Goal: Information Seeking & Learning: Learn about a topic

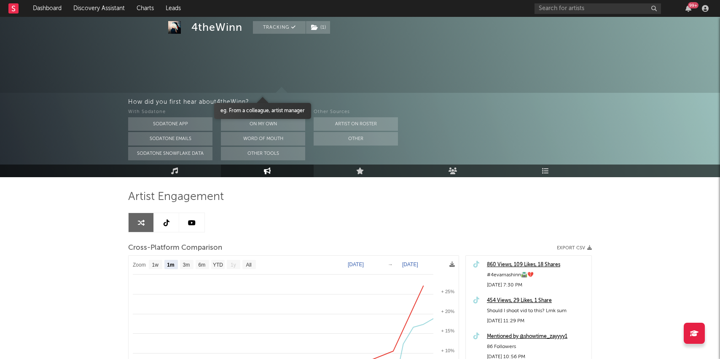
select select "1m"
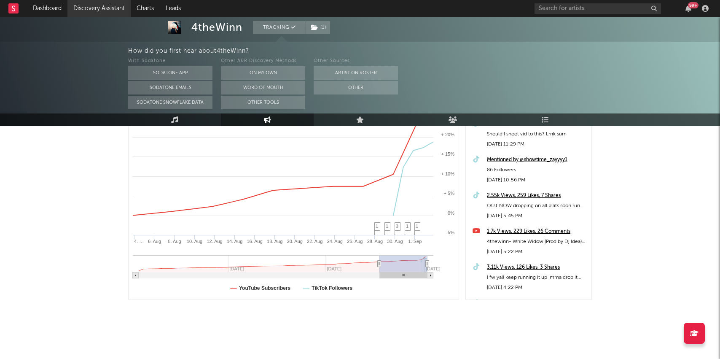
click at [84, 5] on link "Discovery Assistant" at bounding box center [98, 8] width 63 height 17
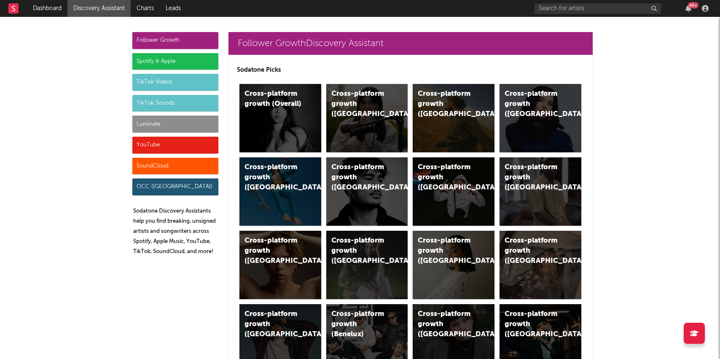
click at [182, 126] on div "Luminate" at bounding box center [175, 123] width 86 height 17
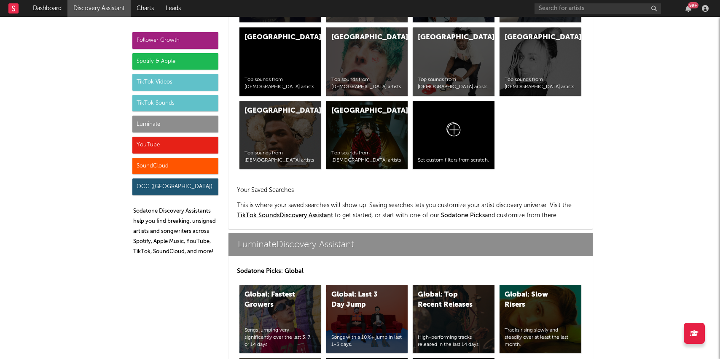
scroll to position [3740, 0]
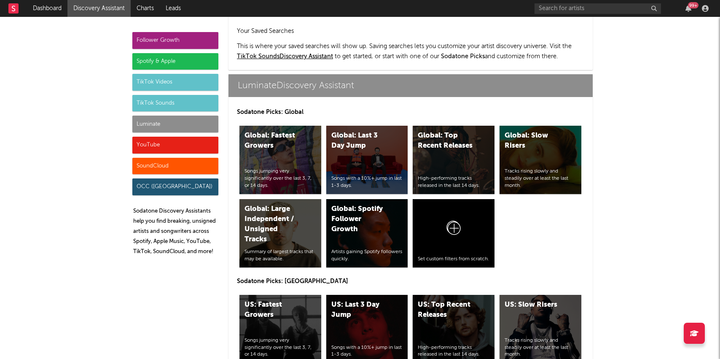
click at [443, 295] on div "US: Top Recent Releases High-performing tracks released in the last 14 days." at bounding box center [454, 329] width 82 height 68
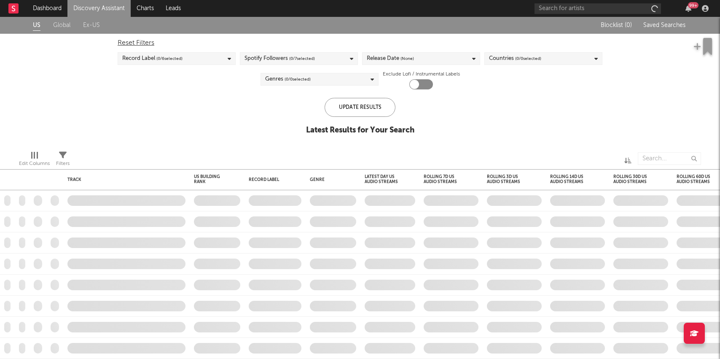
checkbox input "true"
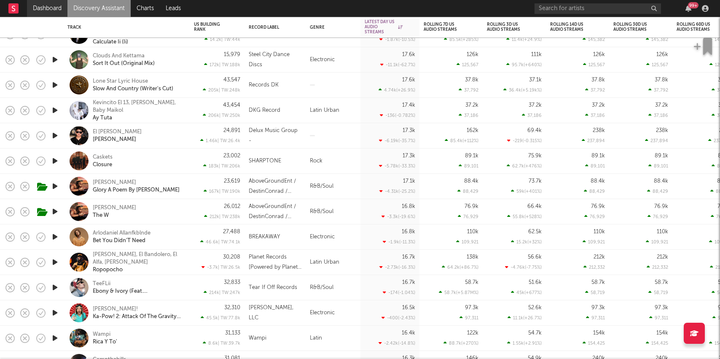
click at [42, 5] on link "Dashboard" at bounding box center [47, 8] width 40 height 17
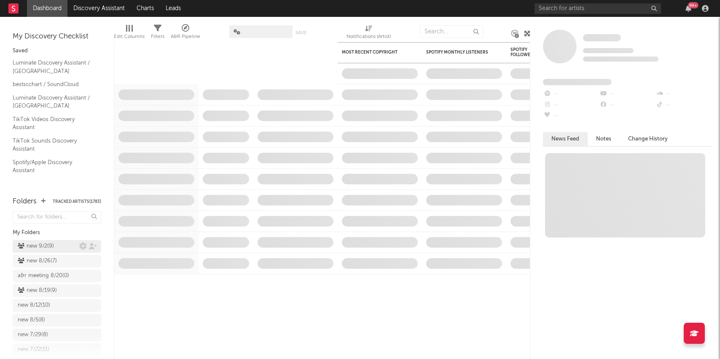
click at [33, 246] on div "new 9/2 ( 9 )" at bounding box center [36, 246] width 36 height 10
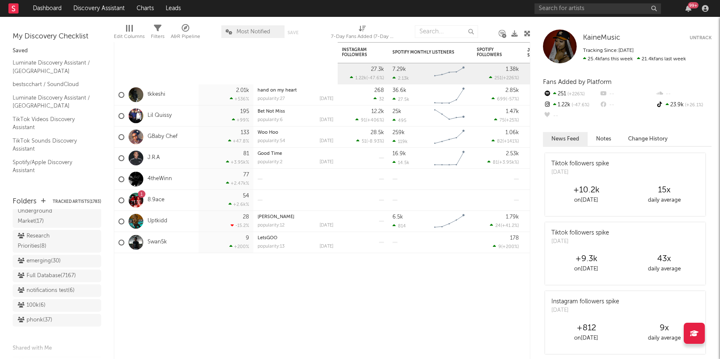
scroll to position [756, 0]
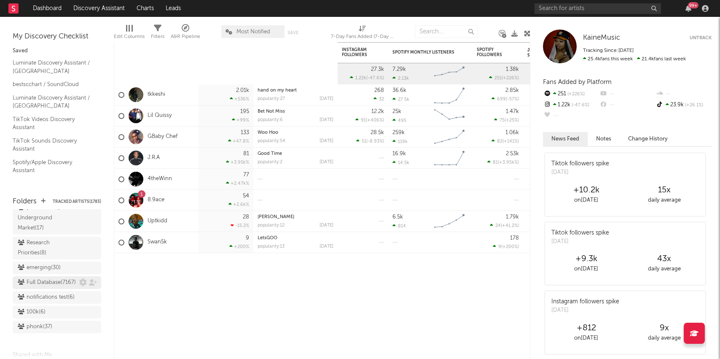
click at [42, 277] on div "Full Database ( 7167 )" at bounding box center [47, 282] width 58 height 10
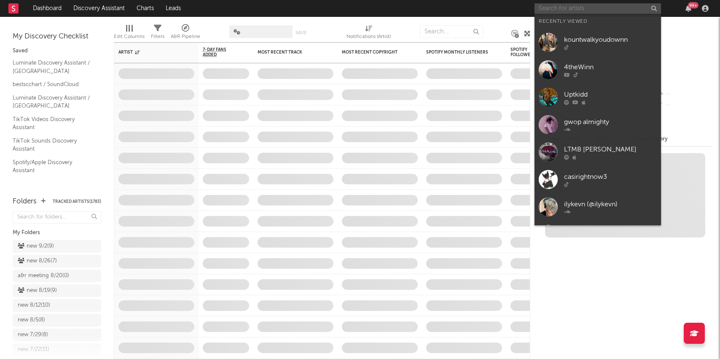
click at [601, 9] on input "text" at bounding box center [597, 8] width 126 height 11
click at [582, 12] on input "text" at bounding box center [597, 8] width 126 height 11
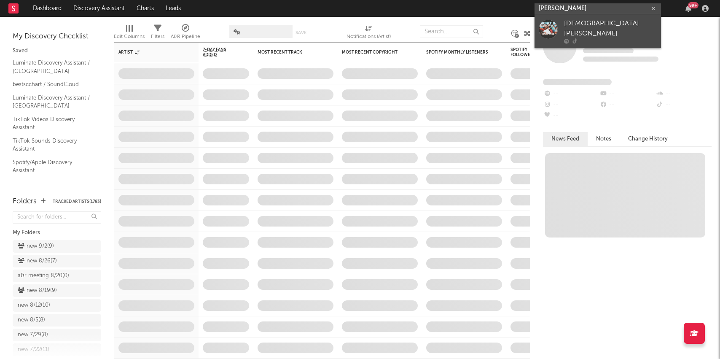
type input "isaiah woo"
click at [580, 28] on div "Isaiah Wood" at bounding box center [610, 29] width 93 height 20
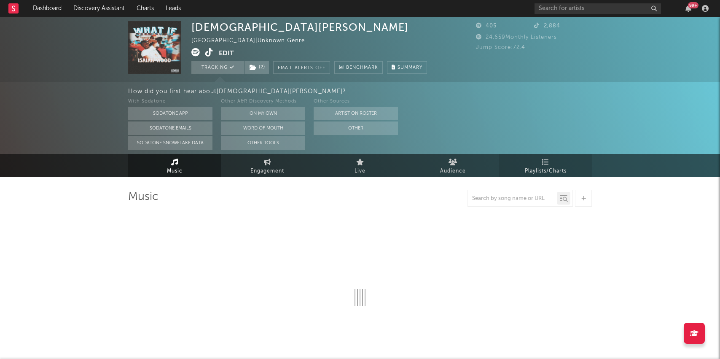
select select "1w"
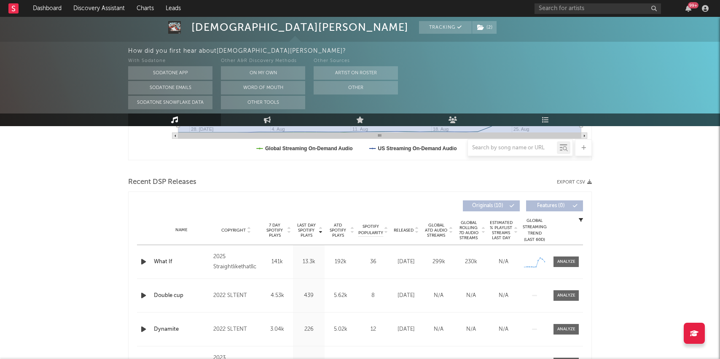
scroll to position [253, 0]
click at [572, 263] on div at bounding box center [566, 260] width 18 height 6
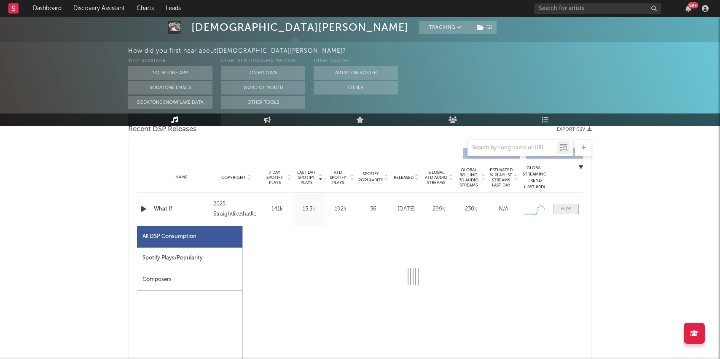
select select "1w"
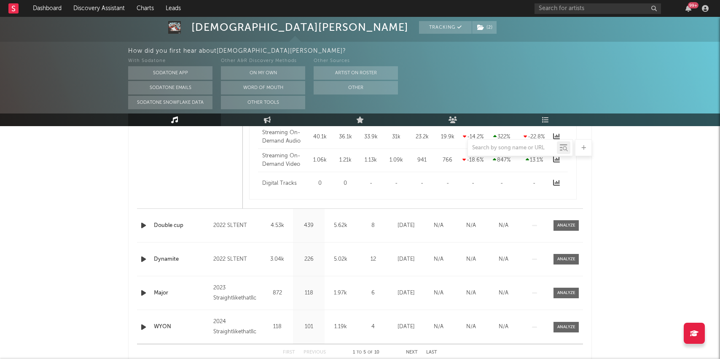
scroll to position [731, 0]
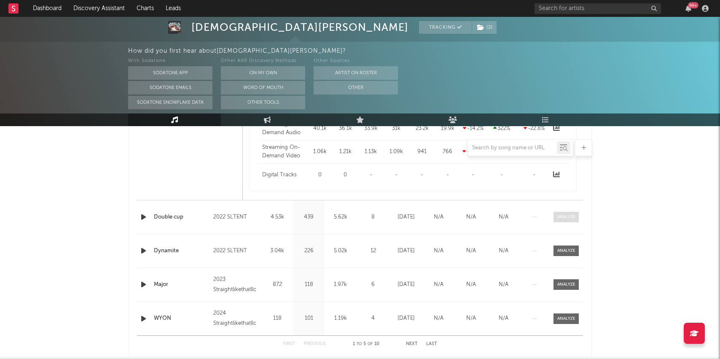
click at [562, 220] on span at bounding box center [565, 217] width 25 height 11
select select "1w"
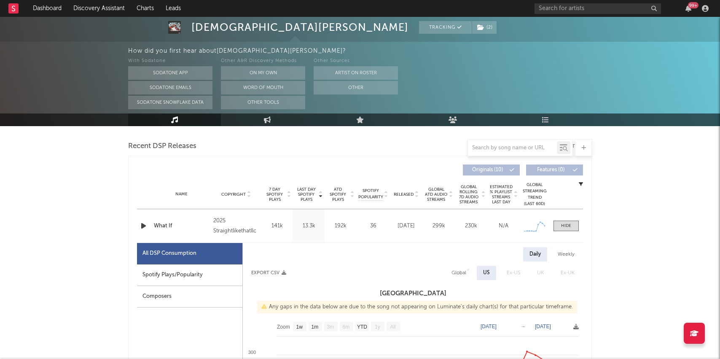
scroll to position [332, 0]
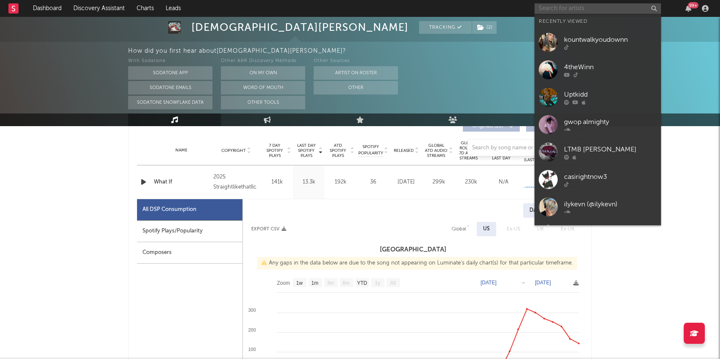
click at [577, 13] on input "text" at bounding box center [597, 8] width 126 height 11
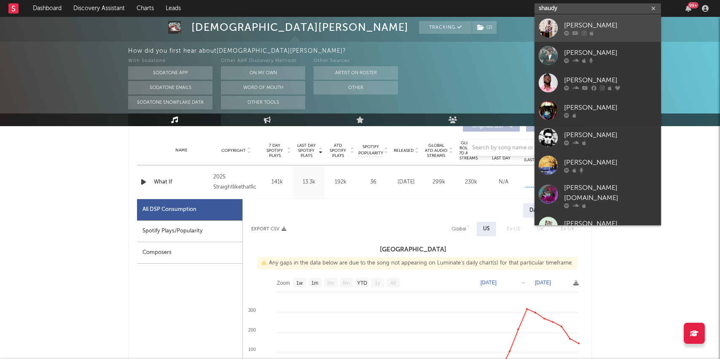
type input "shaudy"
click at [592, 23] on div "Shaudy Kash" at bounding box center [610, 25] width 93 height 10
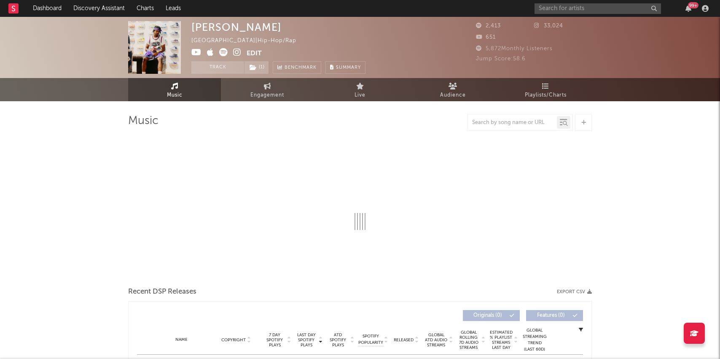
select select "1w"
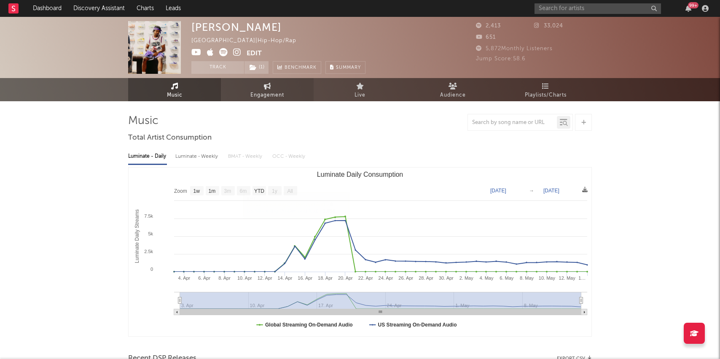
click at [260, 83] on link "Engagement" at bounding box center [267, 89] width 93 height 23
select select "1w"
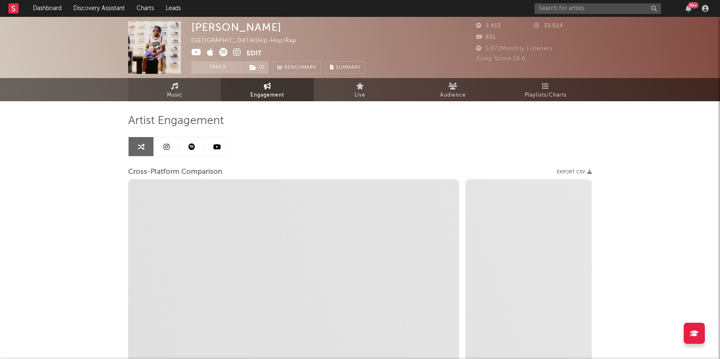
click at [183, 91] on link "Music" at bounding box center [174, 89] width 93 height 23
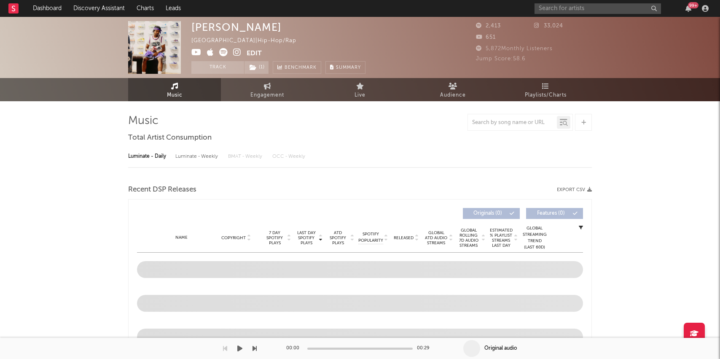
select select "1w"
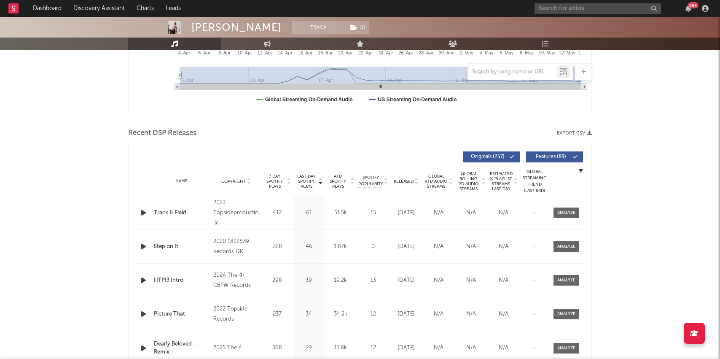
scroll to position [273, 0]
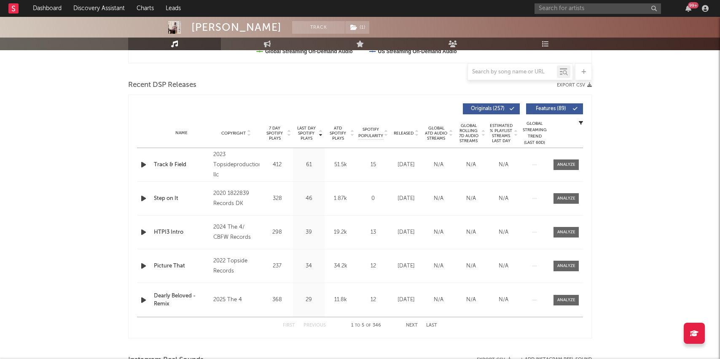
click at [408, 131] on span "Released" at bounding box center [404, 133] width 20 height 5
click at [410, 322] on div "First Previous 1 to 5 of 346 Next Last" at bounding box center [360, 325] width 154 height 16
click at [410, 325] on button "Next" at bounding box center [412, 325] width 12 height 5
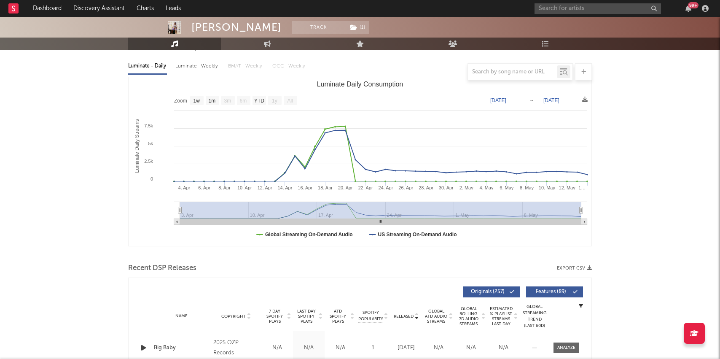
scroll to position [85, 0]
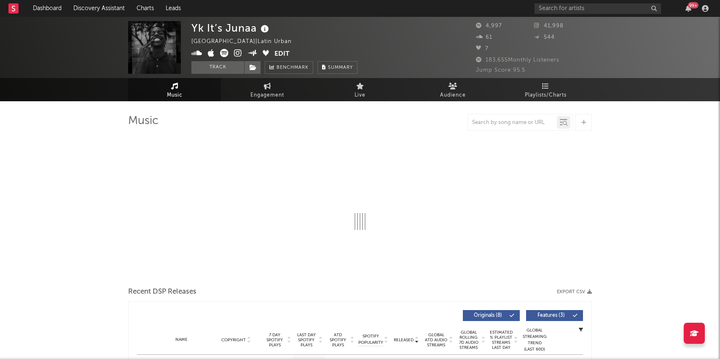
select select "1w"
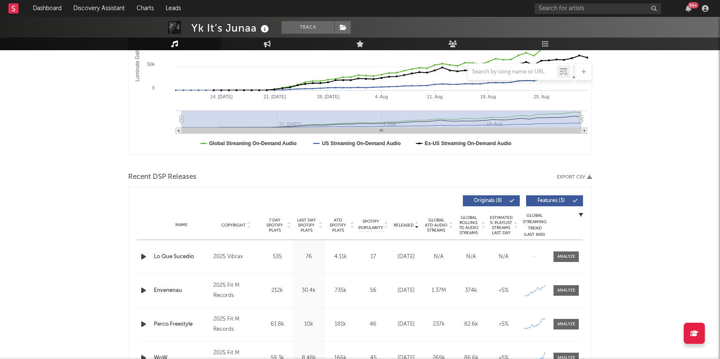
scroll to position [185, 0]
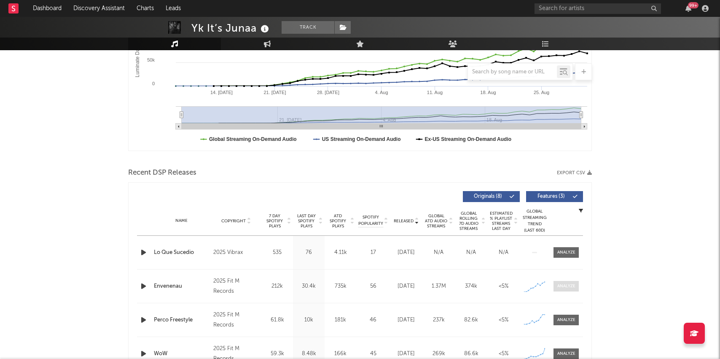
click at [568, 289] on div at bounding box center [566, 286] width 18 height 6
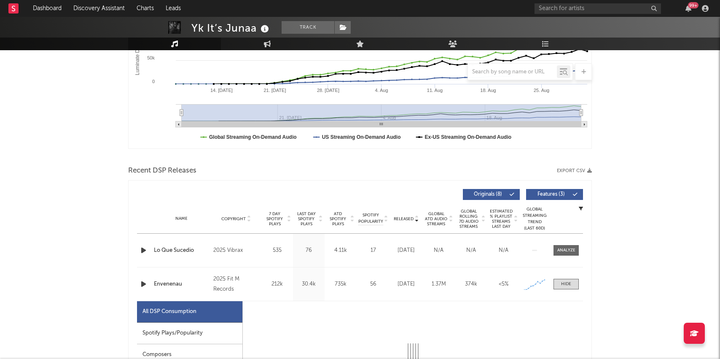
select select "1w"
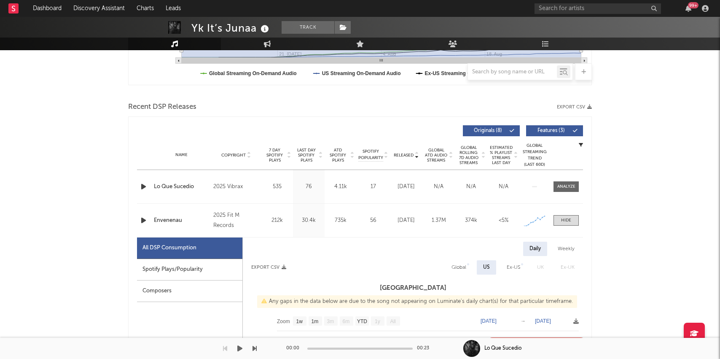
scroll to position [335, 0]
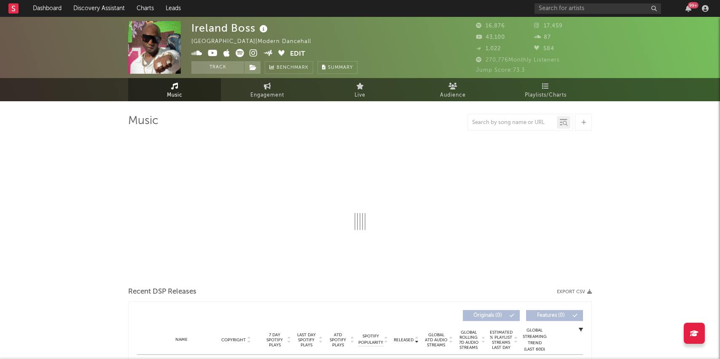
select select "6m"
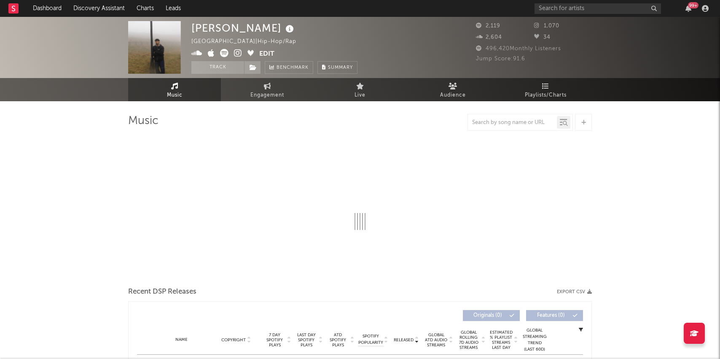
select select "6m"
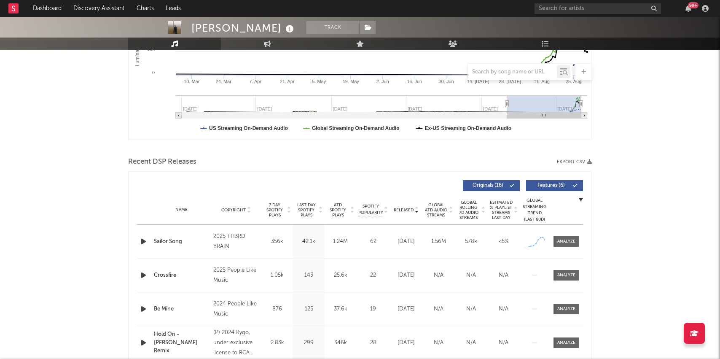
scroll to position [229, 0]
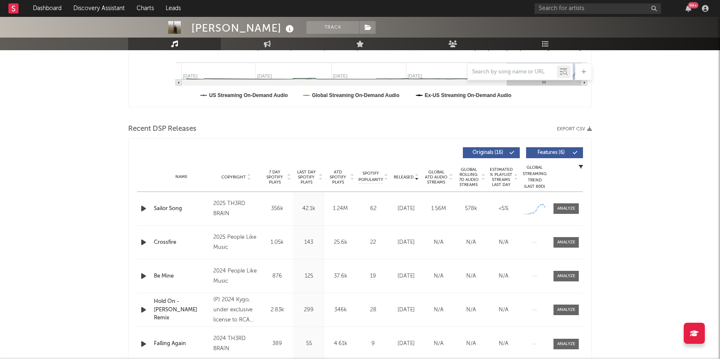
click at [144, 211] on icon "button" at bounding box center [143, 208] width 9 height 11
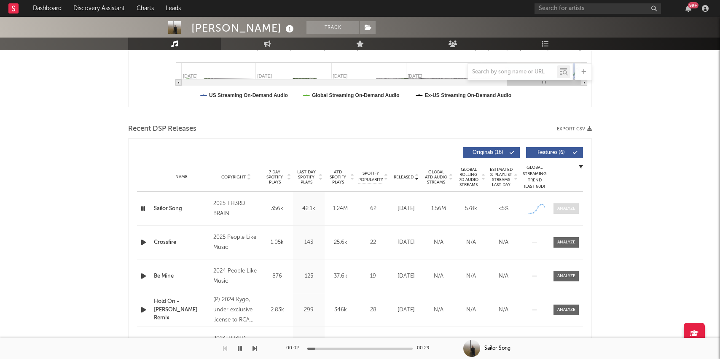
click at [574, 208] on div at bounding box center [566, 208] width 18 height 6
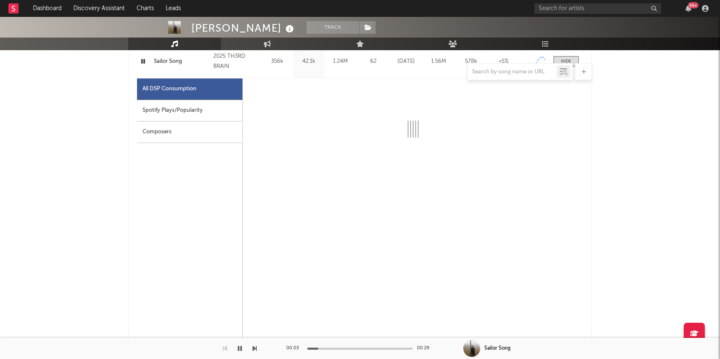
scroll to position [401, 0]
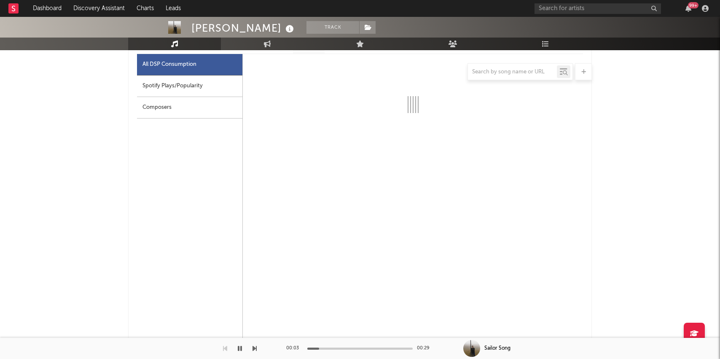
select select "1w"
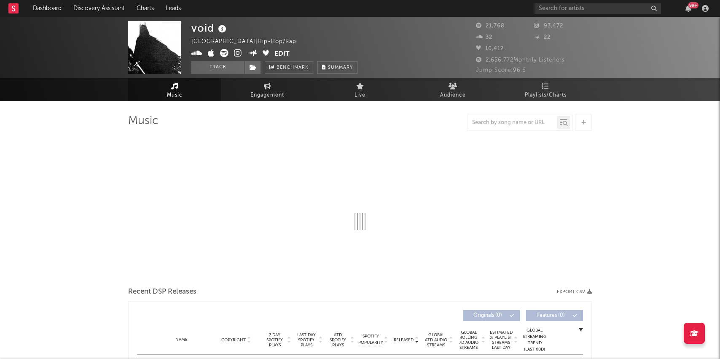
select select "6m"
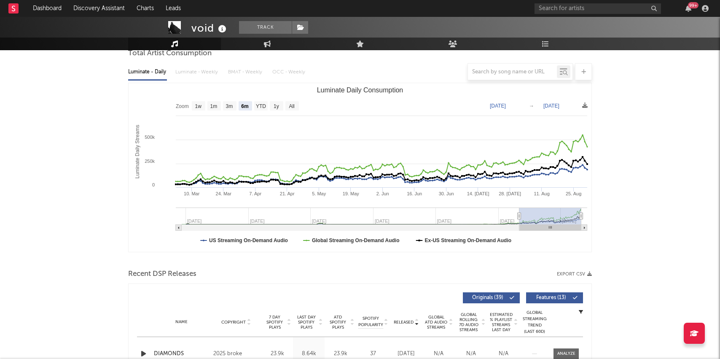
scroll to position [168, 0]
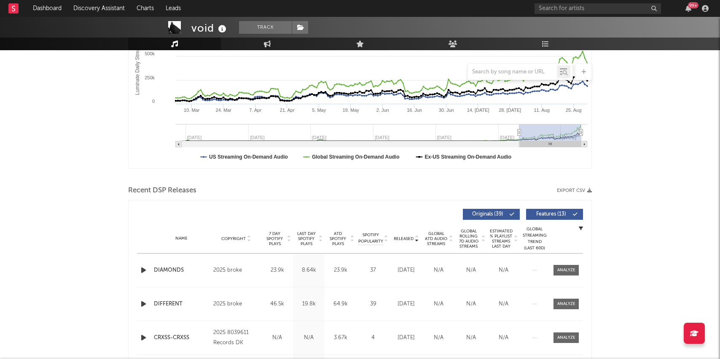
click at [145, 270] on icon "button" at bounding box center [143, 270] width 9 height 11
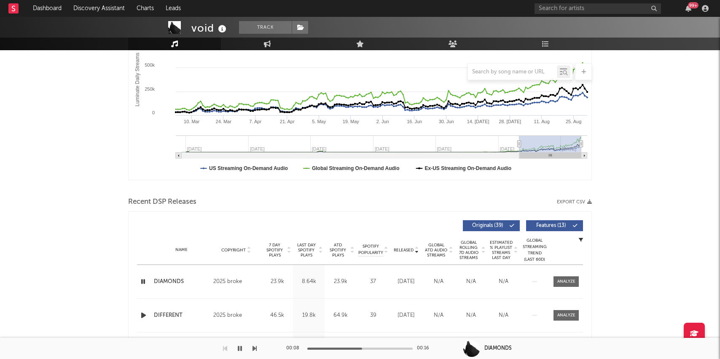
scroll to position [190, 0]
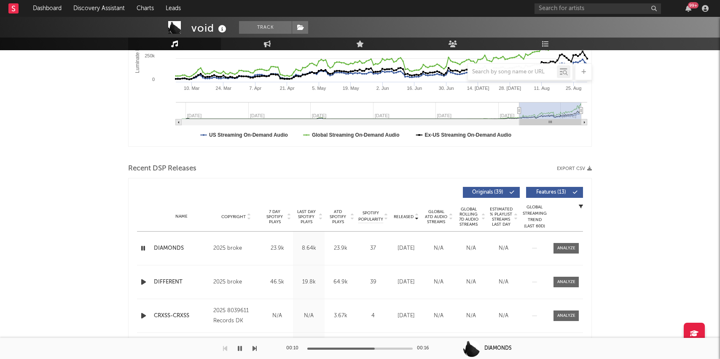
click at [141, 282] on icon "button" at bounding box center [143, 281] width 9 height 11
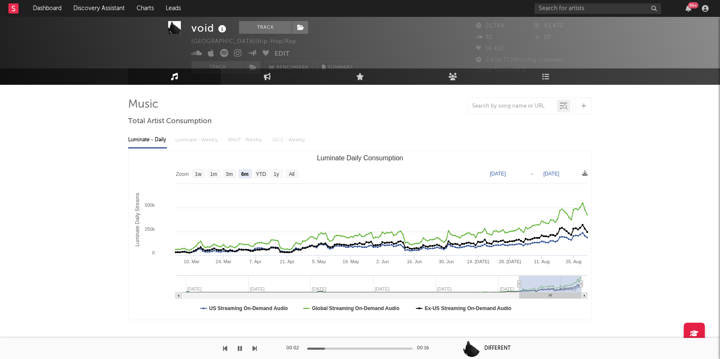
scroll to position [0, 0]
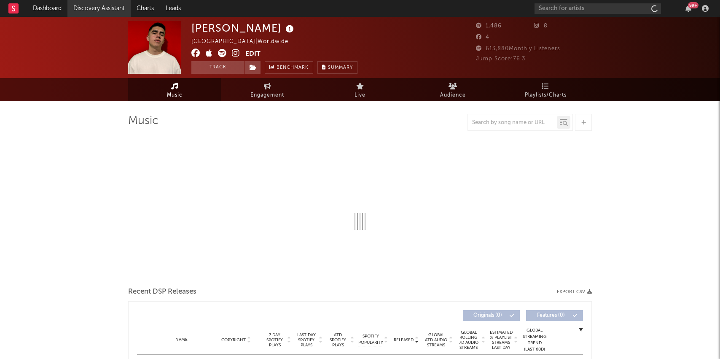
select select "1w"
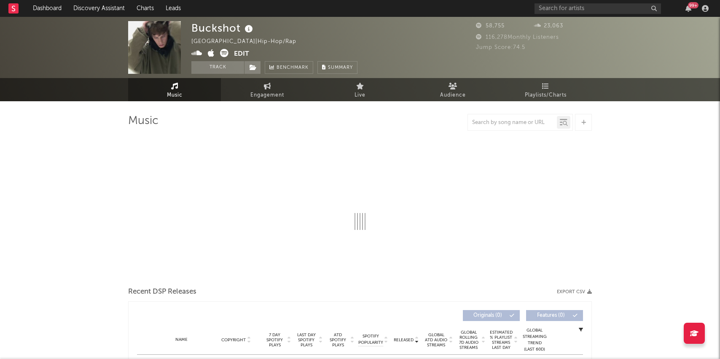
select select "6m"
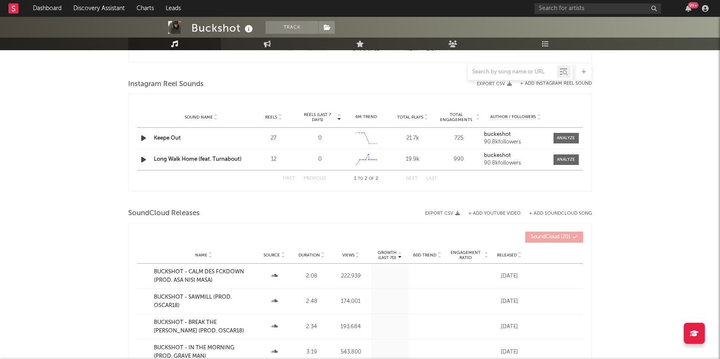
scroll to position [664, 0]
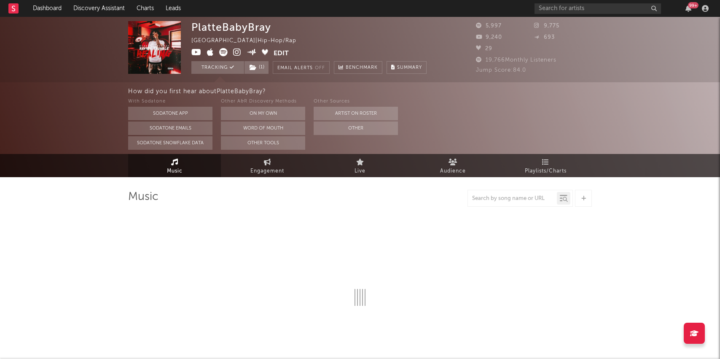
select select "6m"
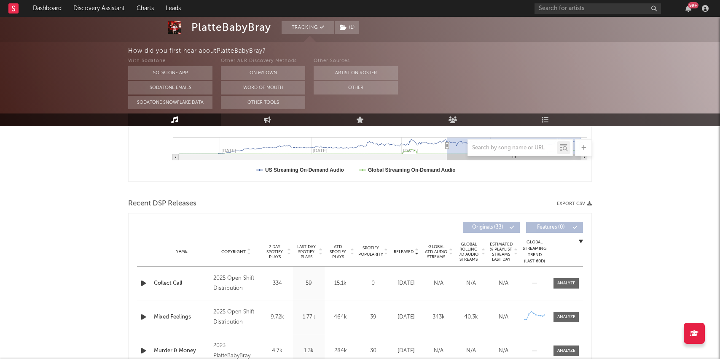
scroll to position [295, 0]
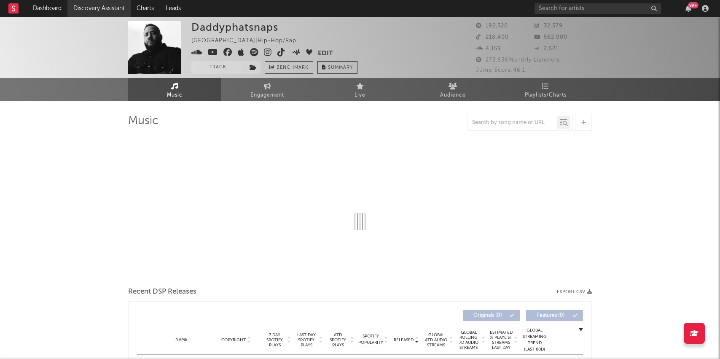
select select "6m"
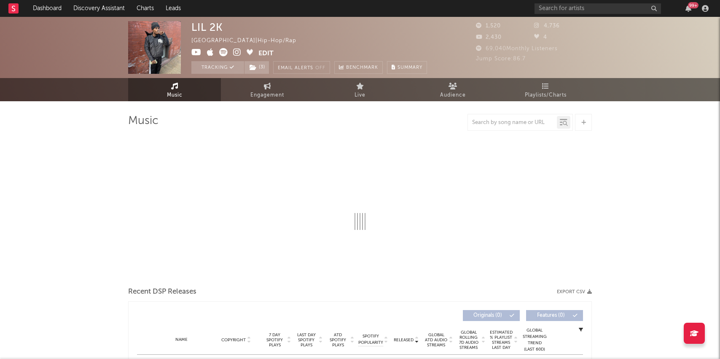
select select "6m"
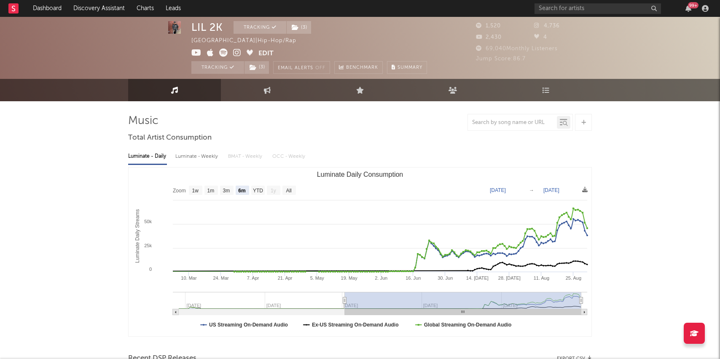
scroll to position [5, 0]
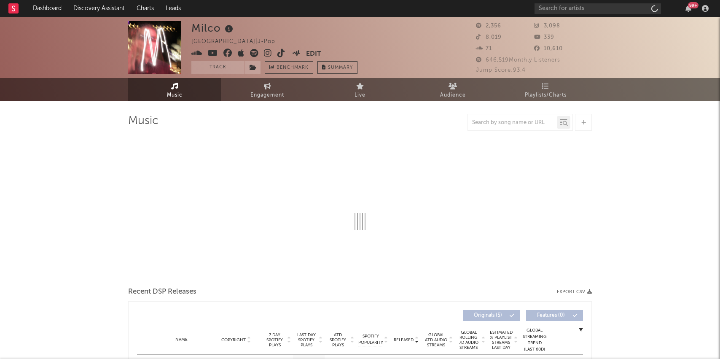
select select "1w"
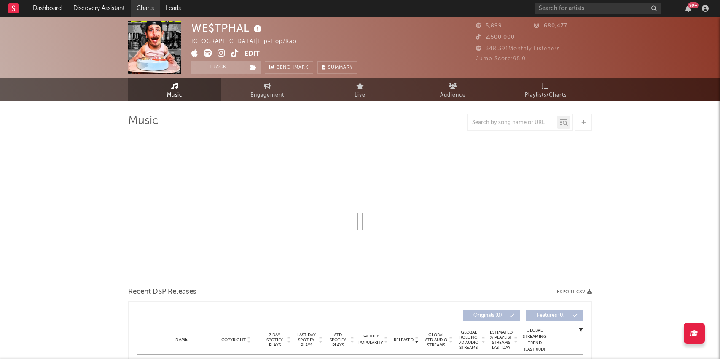
select select "6m"
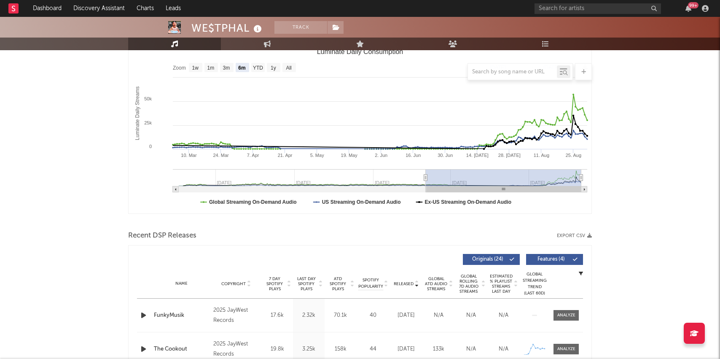
scroll to position [124, 0]
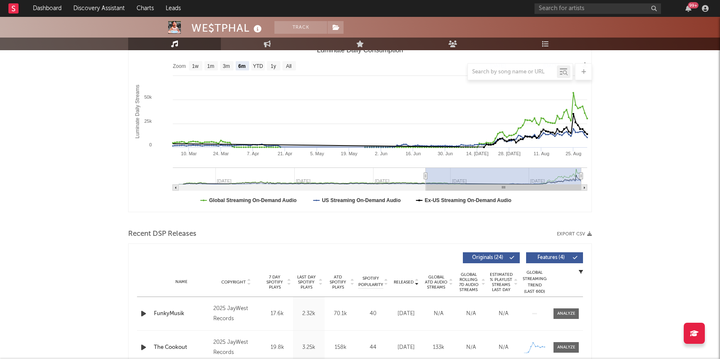
click at [147, 316] on icon "button" at bounding box center [143, 313] width 9 height 11
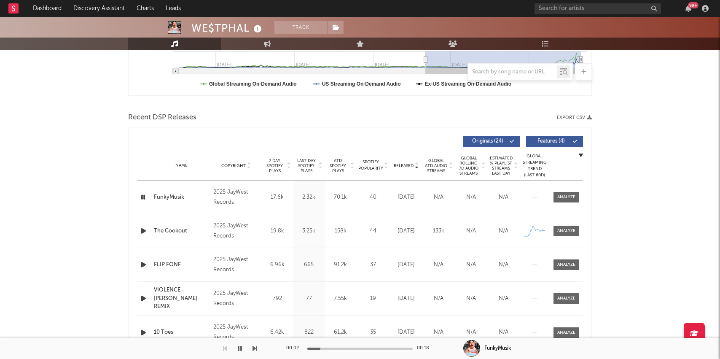
scroll to position [242, 0]
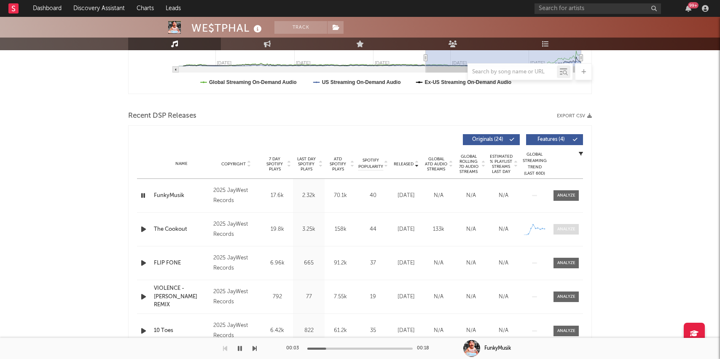
click at [568, 226] on div at bounding box center [566, 229] width 18 height 6
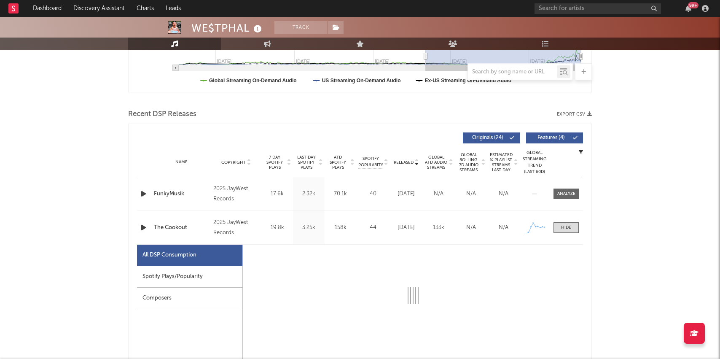
select select "1w"
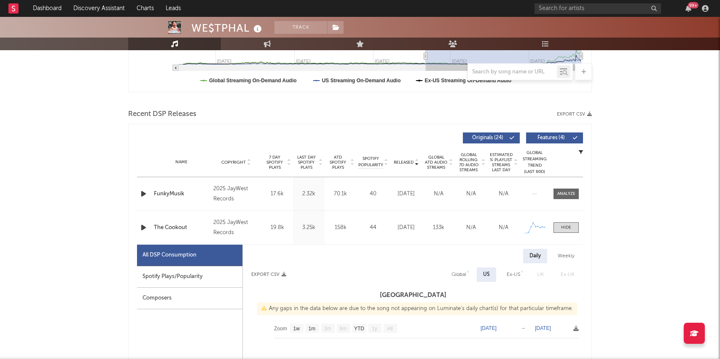
scroll to position [413, 0]
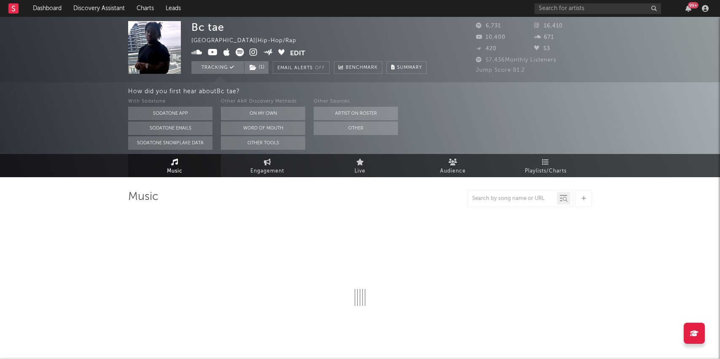
select select "6m"
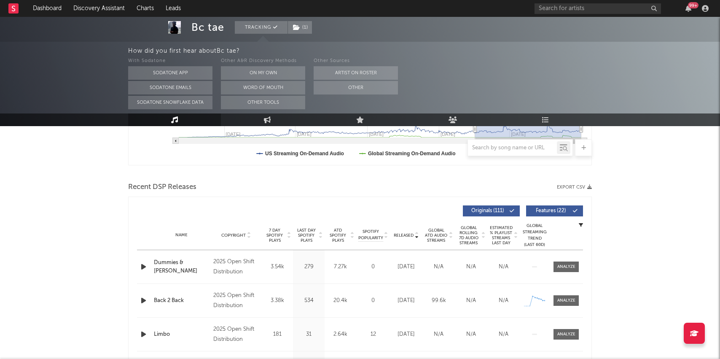
scroll to position [281, 0]
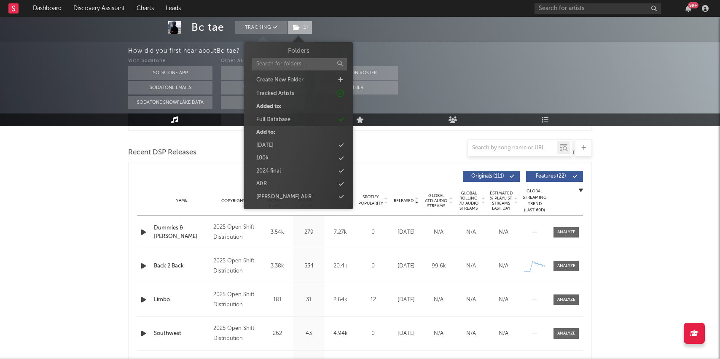
click at [298, 27] on icon at bounding box center [296, 27] width 7 height 6
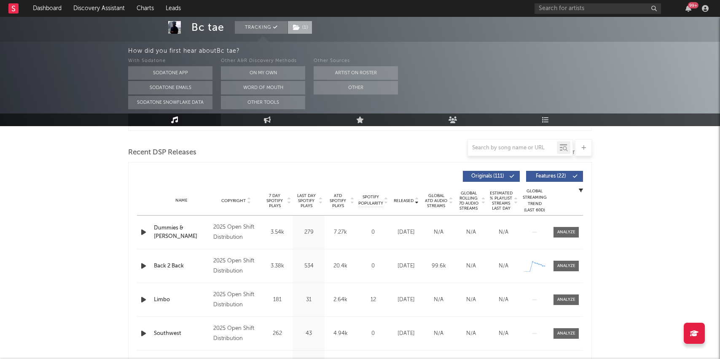
click at [298, 27] on icon at bounding box center [296, 27] width 7 height 6
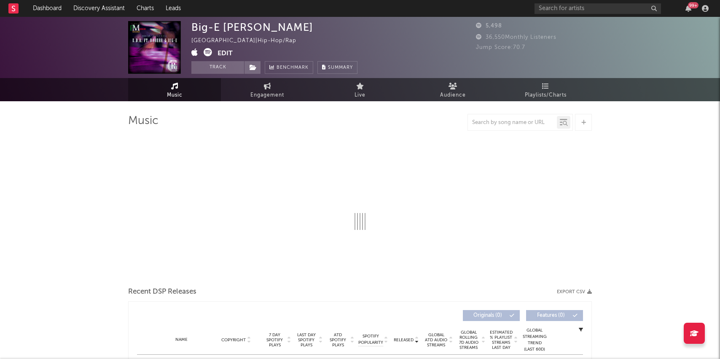
select select "6m"
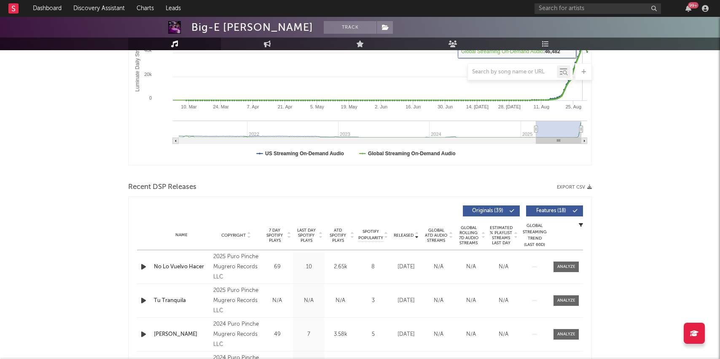
scroll to position [173, 0]
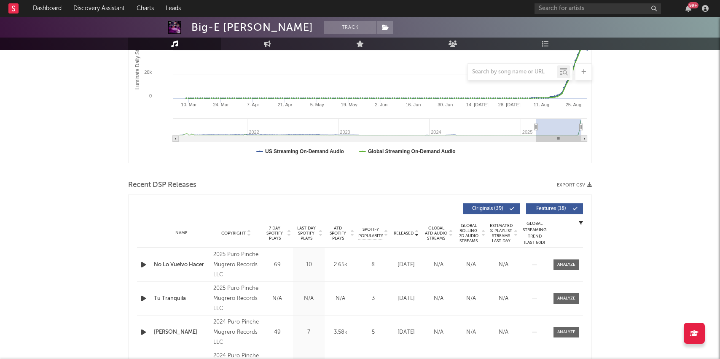
click at [142, 263] on icon "button" at bounding box center [143, 264] width 9 height 11
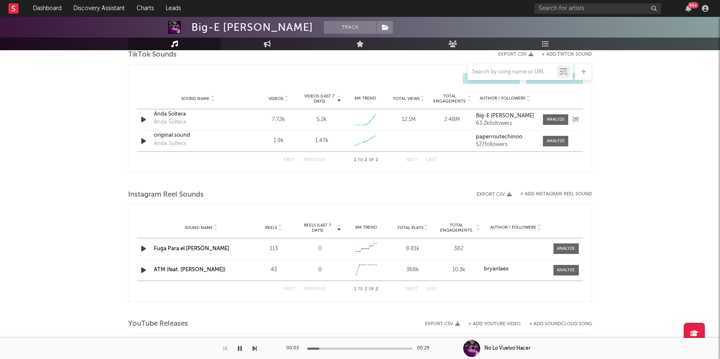
scroll to position [569, 0]
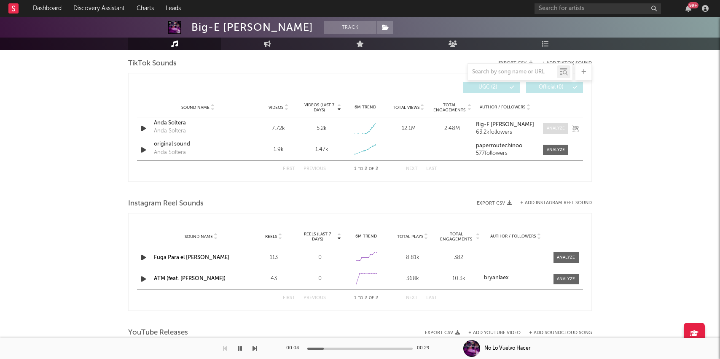
click at [556, 130] on div at bounding box center [555, 128] width 18 height 6
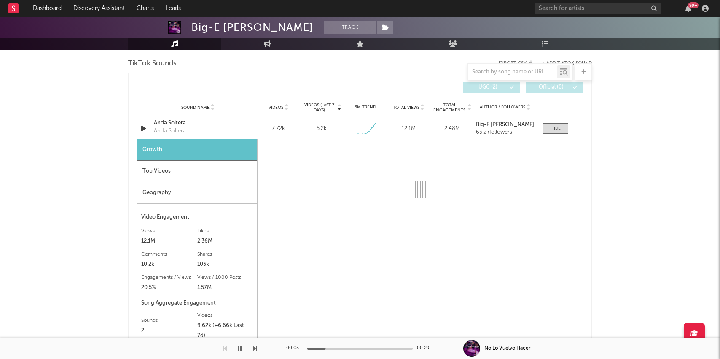
select select "1w"
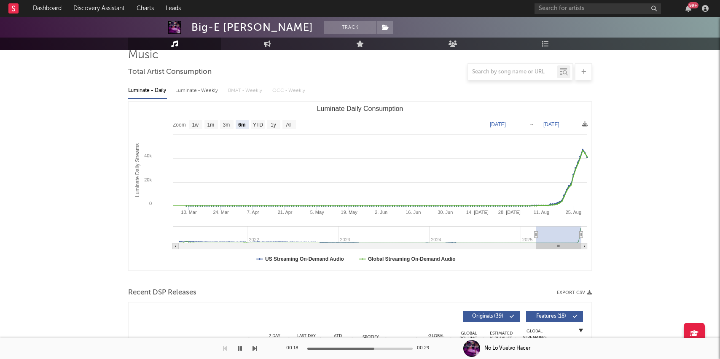
scroll to position [0, 0]
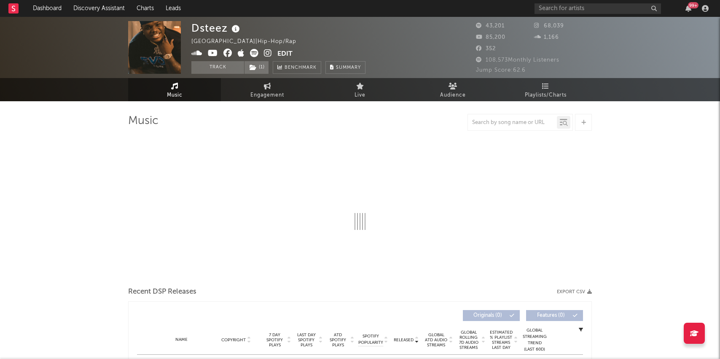
select select "6m"
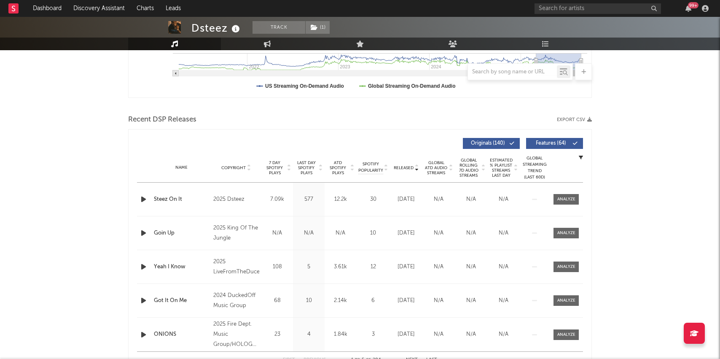
scroll to position [261, 0]
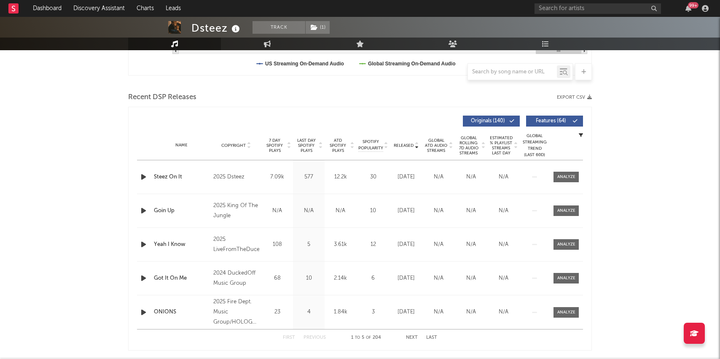
click at [142, 177] on icon "button" at bounding box center [143, 176] width 9 height 11
click at [346, 348] on div at bounding box center [359, 348] width 105 height 2
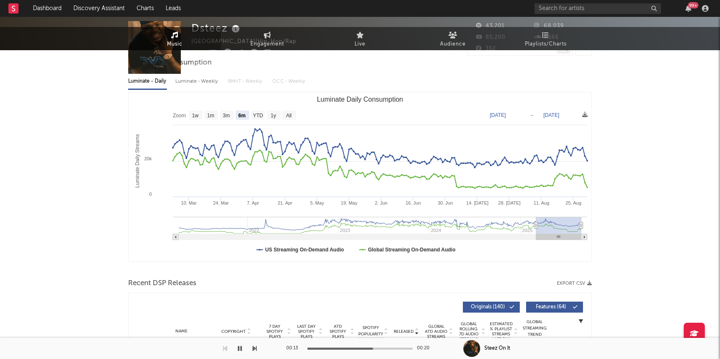
scroll to position [0, 0]
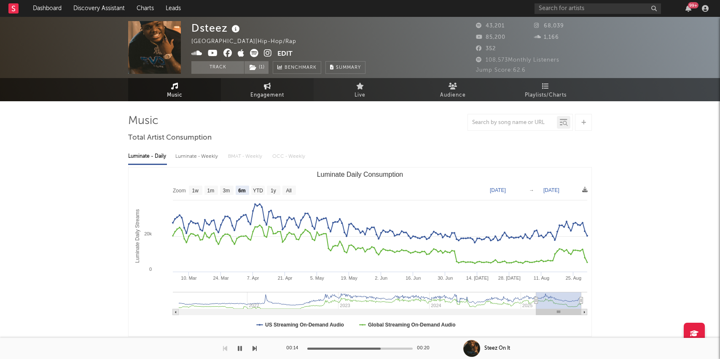
click at [257, 96] on span "Engagement" at bounding box center [267, 95] width 34 height 10
select select "1w"
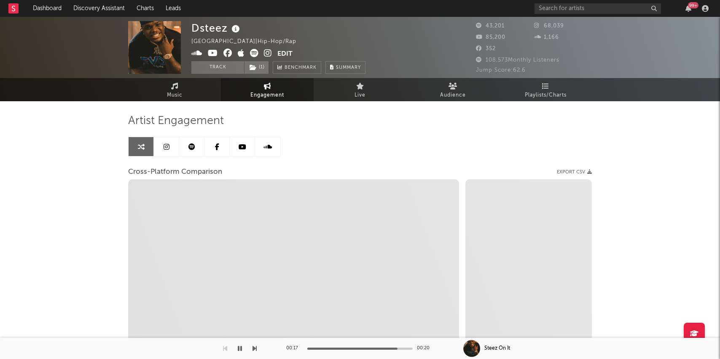
click at [269, 53] on icon at bounding box center [268, 53] width 8 height 8
select select "1m"
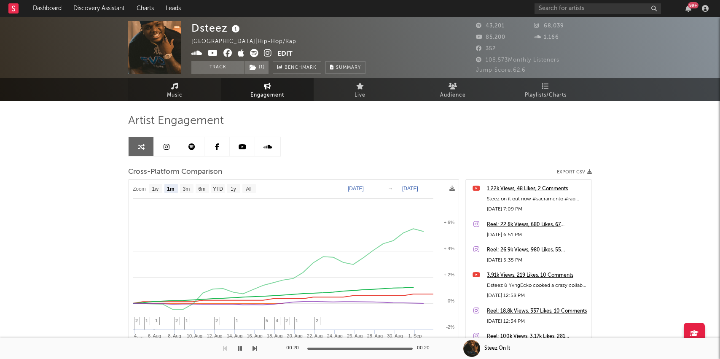
click at [186, 91] on link "Music" at bounding box center [174, 89] width 93 height 23
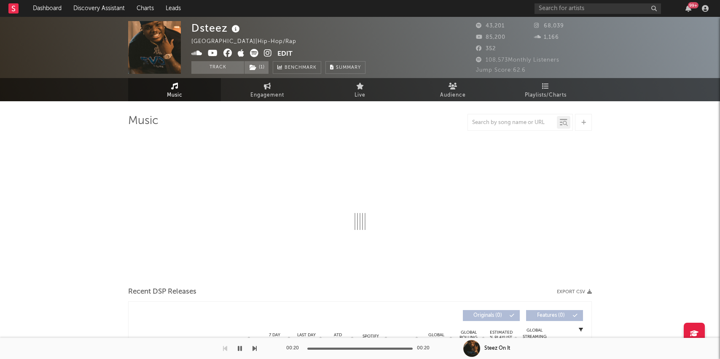
select select "6m"
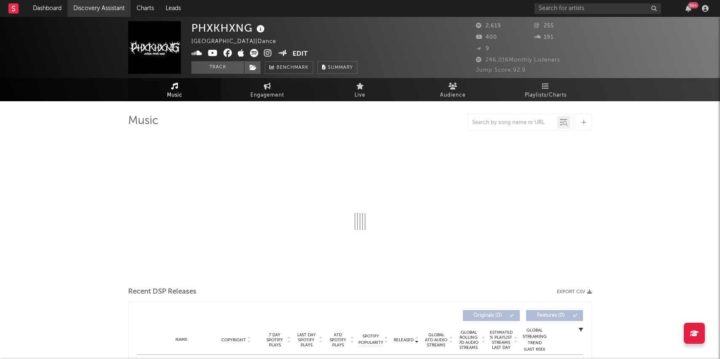
select select "1w"
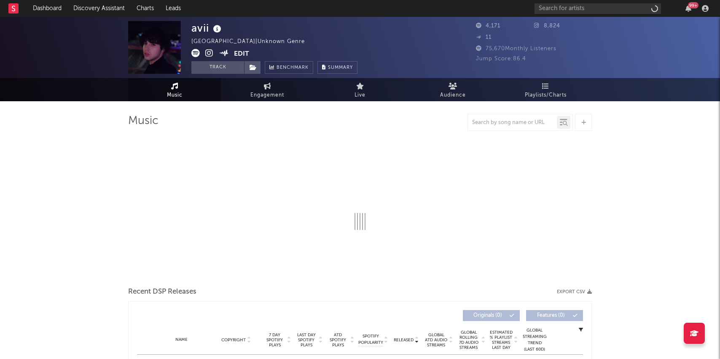
select select "1w"
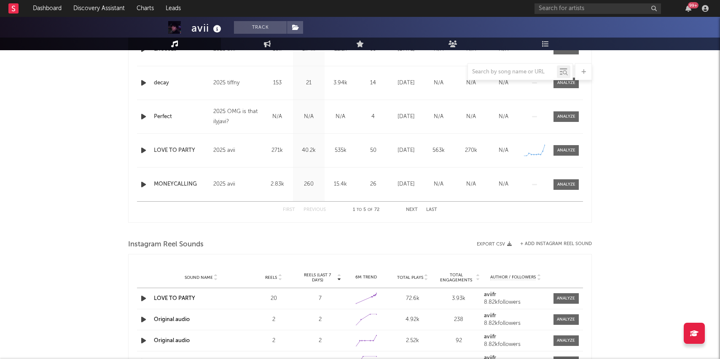
scroll to position [389, 0]
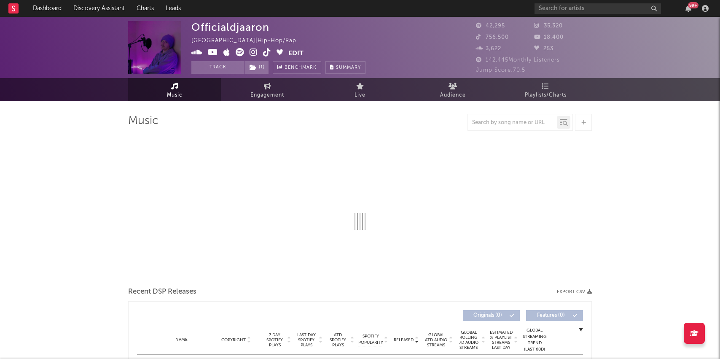
select select "6m"
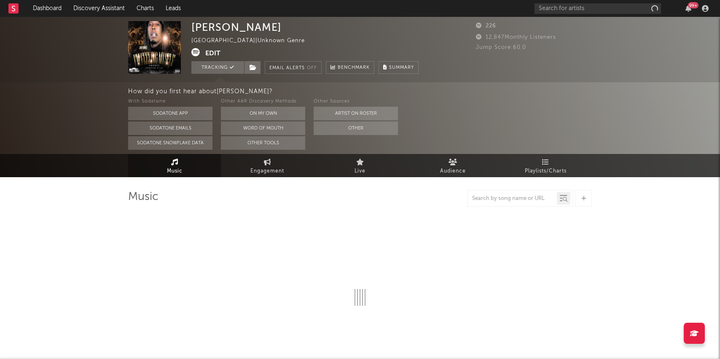
select select "6m"
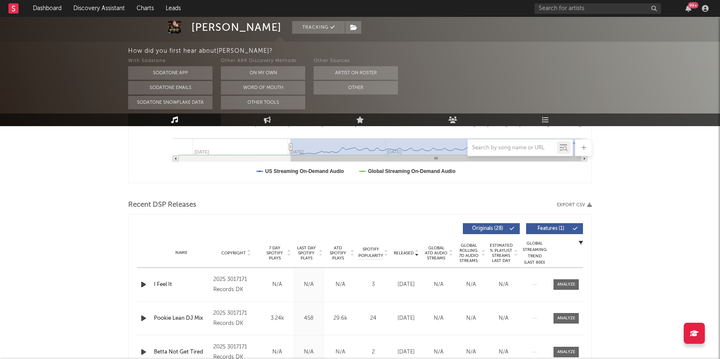
scroll to position [237, 0]
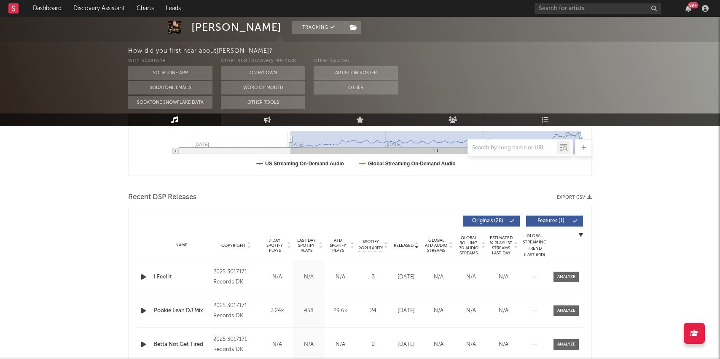
click at [142, 276] on icon "button" at bounding box center [143, 276] width 9 height 11
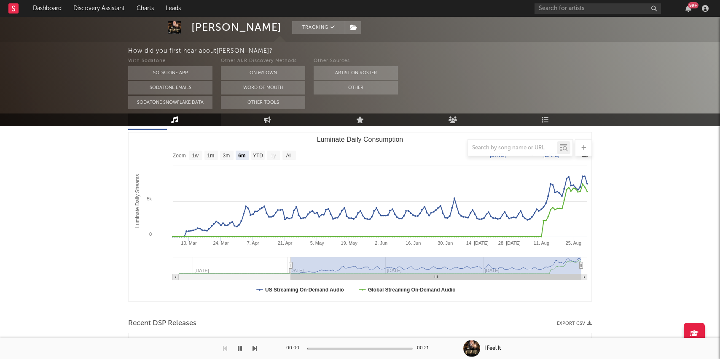
scroll to position [0, 0]
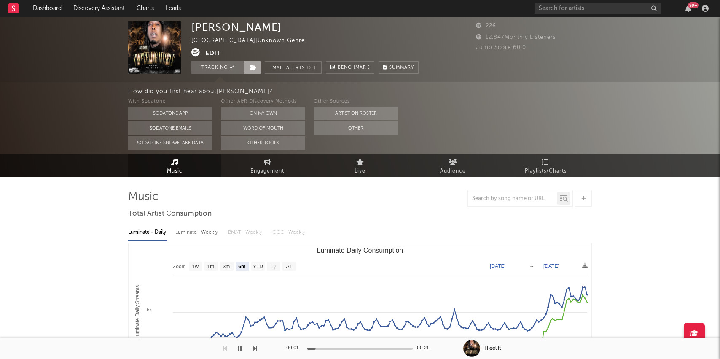
click at [252, 66] on icon at bounding box center [252, 67] width 7 height 6
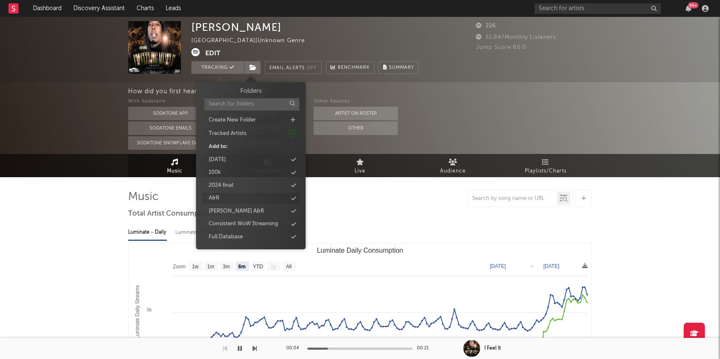
scroll to position [822, 0]
click at [237, 185] on div "new 9/2" at bounding box center [250, 186] width 97 height 11
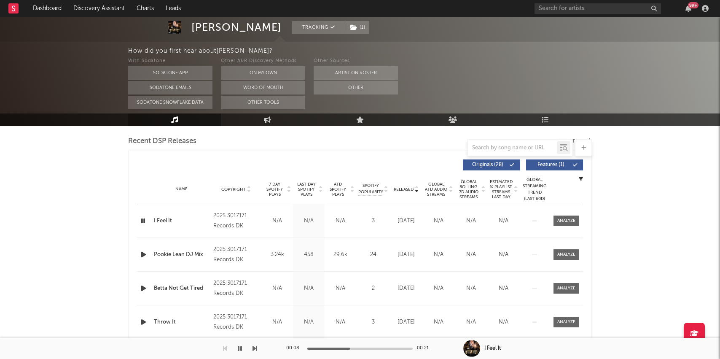
scroll to position [292, 0]
click at [565, 219] on div at bounding box center [566, 221] width 18 height 6
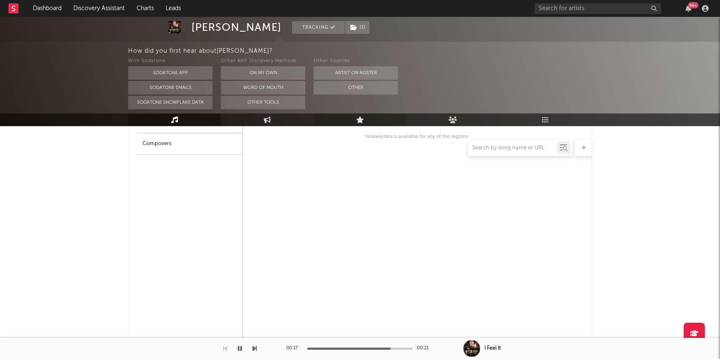
scroll to position [0, 0]
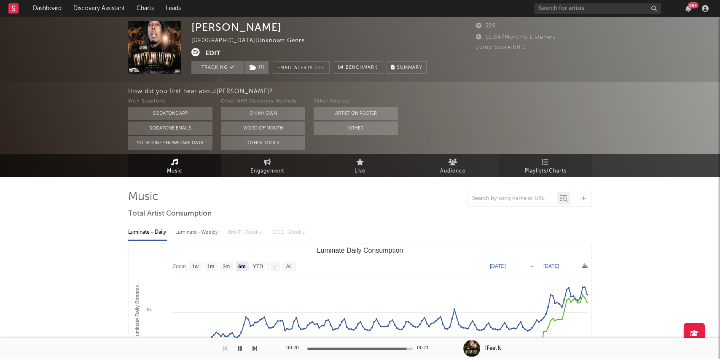
click at [546, 157] on link "Playlists/Charts" at bounding box center [545, 165] width 93 height 23
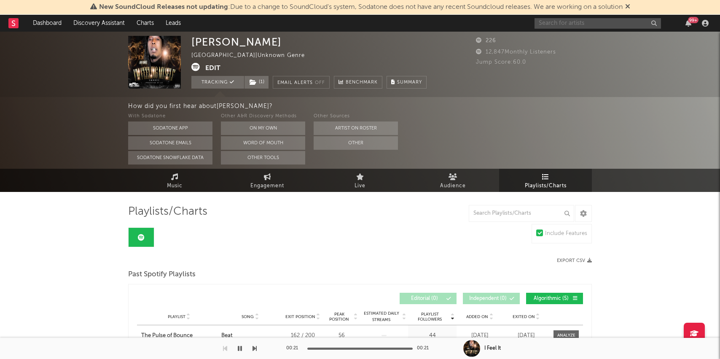
click at [554, 24] on input "text" at bounding box center [597, 23] width 126 height 11
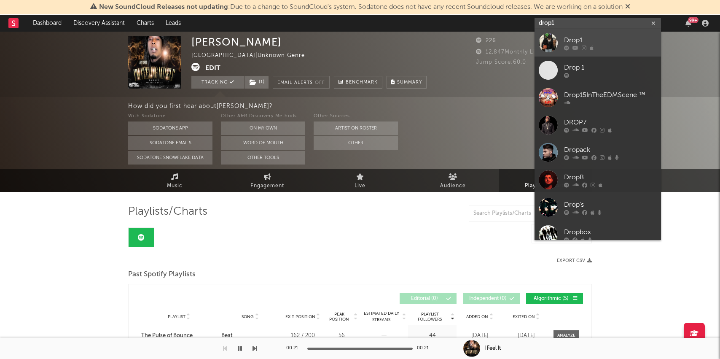
type input "drop1"
click at [557, 44] on link "Drop1" at bounding box center [597, 42] width 126 height 27
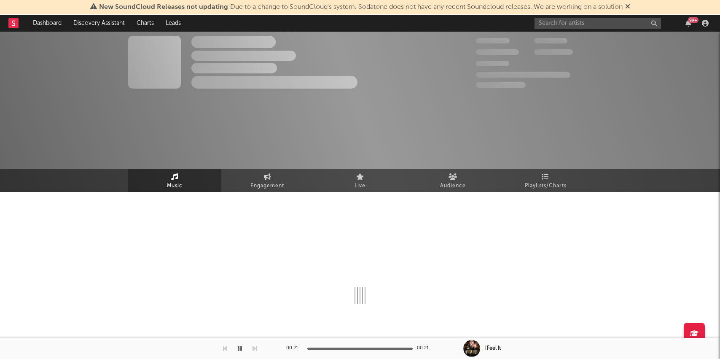
select select "1w"
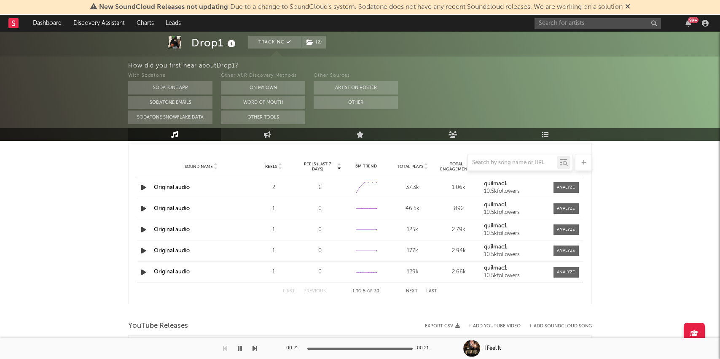
scroll to position [592, 0]
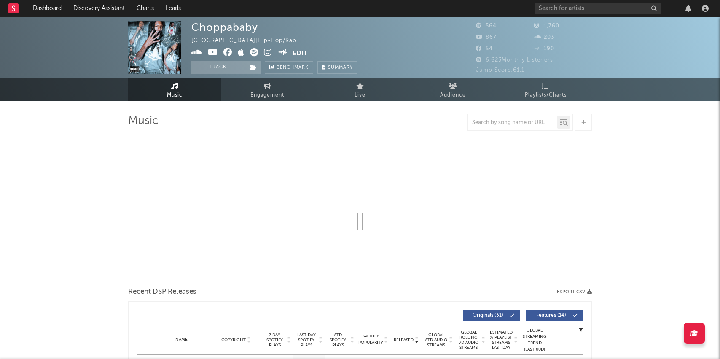
select select "1w"
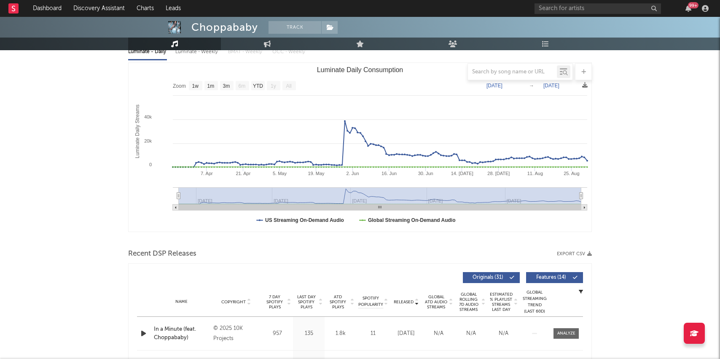
scroll to position [108, 0]
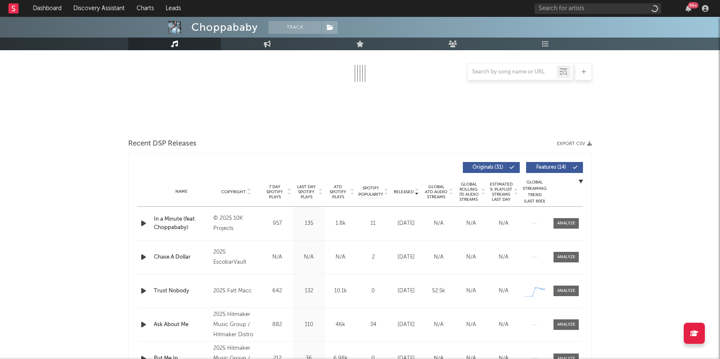
scroll to position [154, 0]
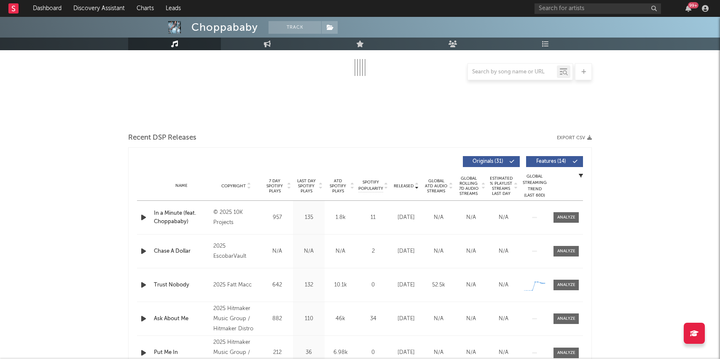
click at [184, 214] on div "In a Minute (feat. Choppababy)" at bounding box center [181, 217] width 55 height 16
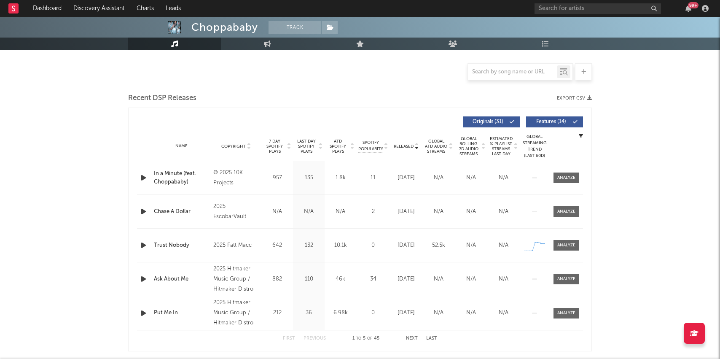
scroll to position [212, 0]
